Goal: Task Accomplishment & Management: Use online tool/utility

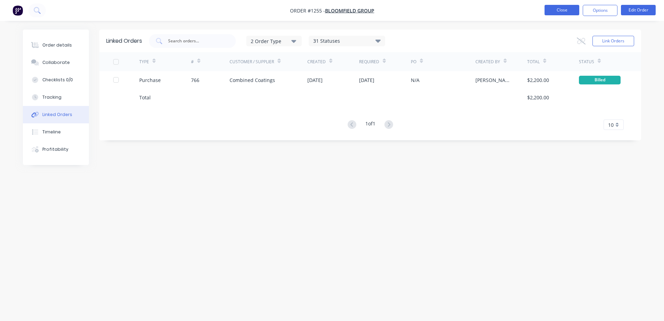
click at [570, 11] on button "Close" at bounding box center [562, 10] width 35 height 10
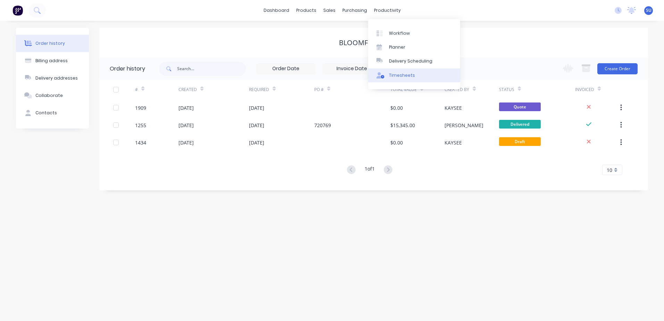
click at [406, 77] on div "Timesheets" at bounding box center [402, 75] width 26 height 6
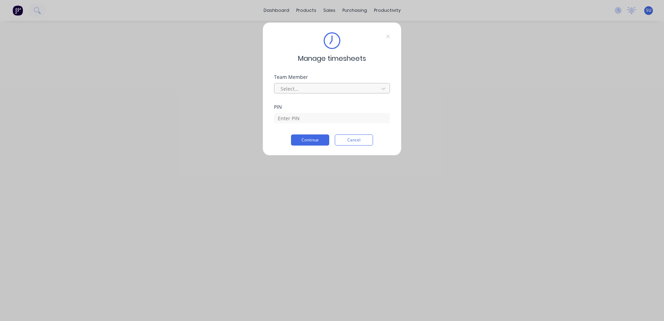
click at [305, 90] on div at bounding box center [327, 88] width 95 height 9
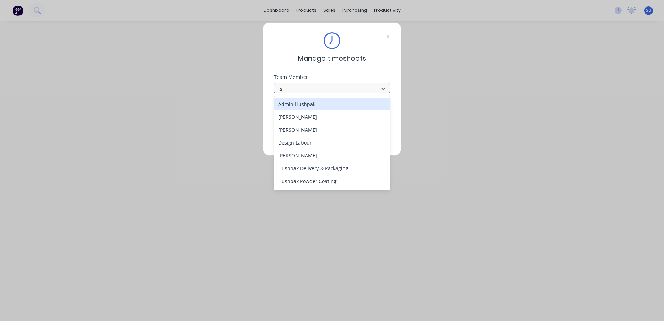
type input "sc"
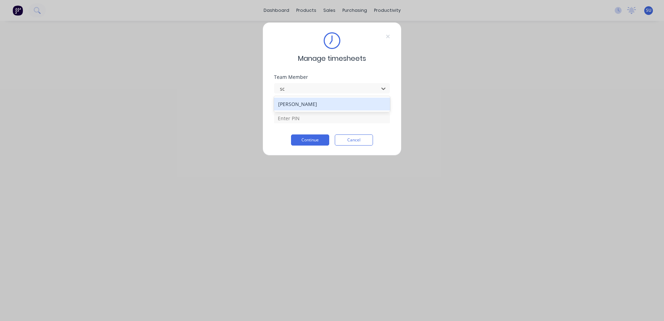
click at [306, 102] on div "[PERSON_NAME]" at bounding box center [332, 104] width 116 height 13
click at [302, 117] on input at bounding box center [332, 118] width 116 height 10
type input "2152"
click at [307, 141] on button "Continue" at bounding box center [310, 139] width 38 height 11
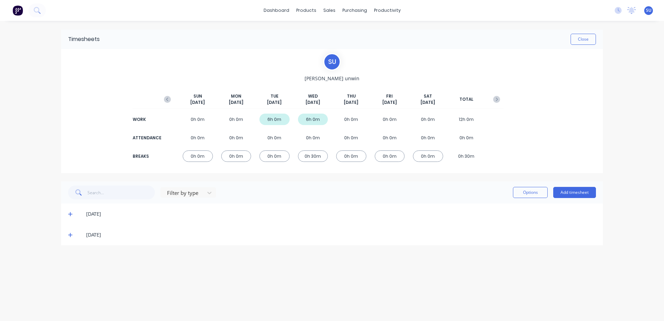
click at [70, 234] on icon at bounding box center [70, 234] width 5 height 5
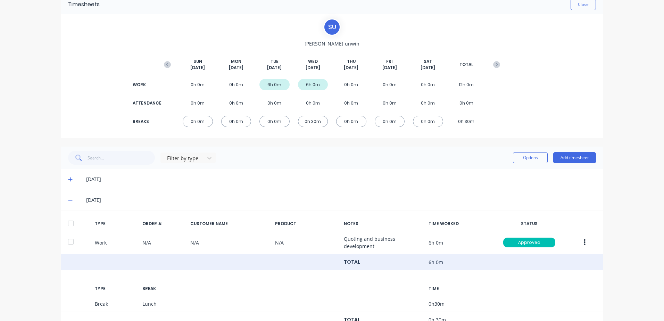
scroll to position [61, 0]
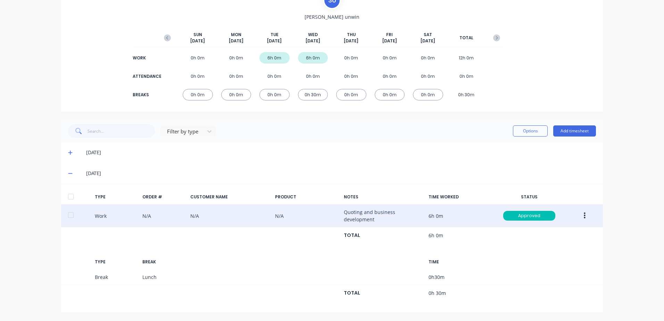
click at [580, 218] on button "button" at bounding box center [585, 215] width 16 height 13
click at [563, 222] on div "Duplicate" at bounding box center [559, 218] width 53 height 10
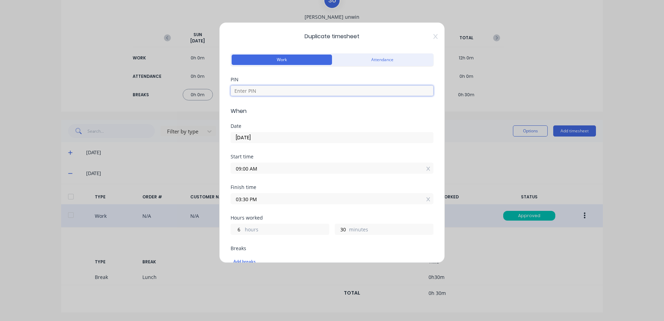
click at [285, 88] on input at bounding box center [332, 90] width 203 height 10
type input "2152"
click at [259, 137] on input "[DATE]" at bounding box center [332, 137] width 202 height 10
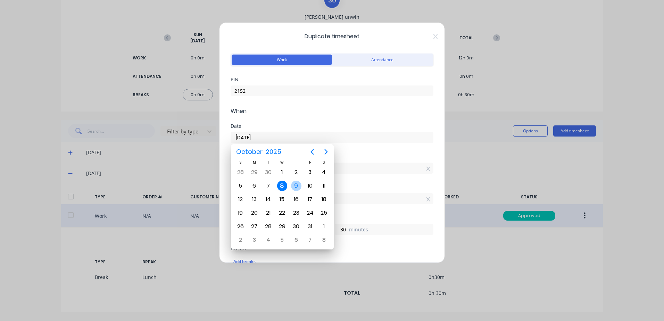
click at [297, 187] on div "9" at bounding box center [296, 186] width 10 height 10
type input "[DATE]"
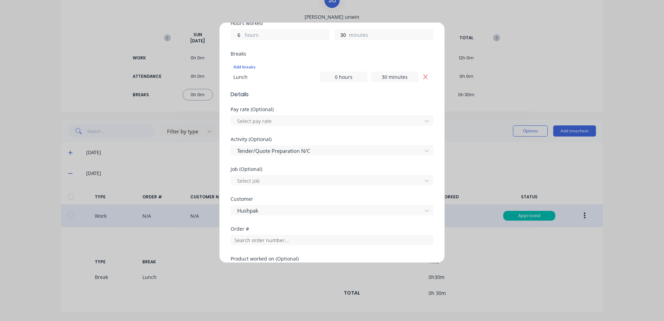
scroll to position [319, 0]
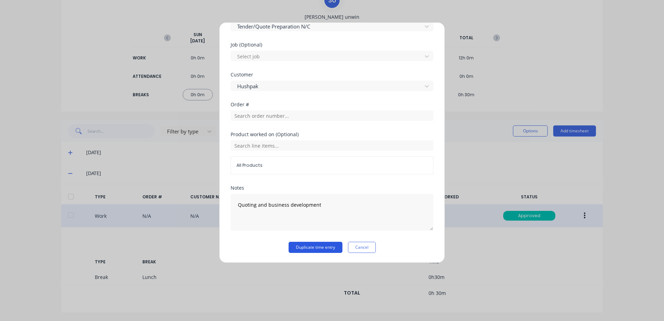
click at [310, 246] on button "Duplicate time entry" at bounding box center [316, 247] width 54 height 11
